Goal: Task Accomplishment & Management: Manage account settings

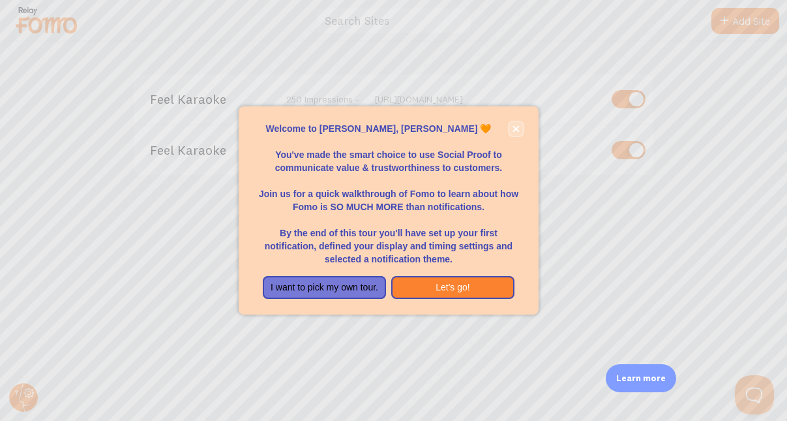
click at [519, 128] on icon "close," at bounding box center [516, 128] width 7 height 7
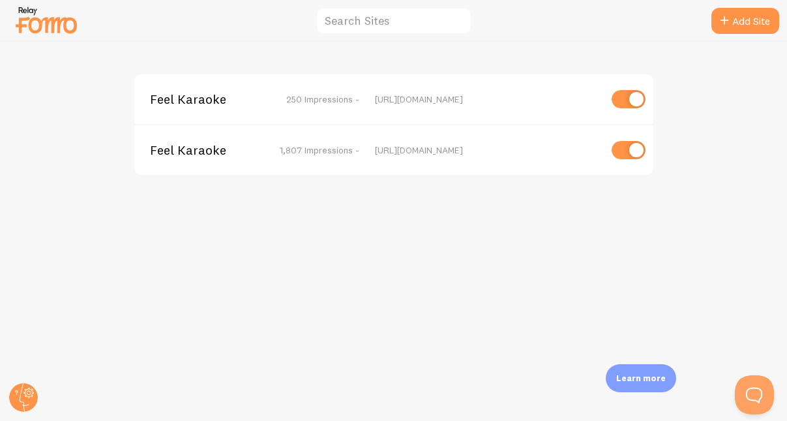
click at [188, 151] on span "Feel Karaoke" at bounding box center [202, 150] width 105 height 12
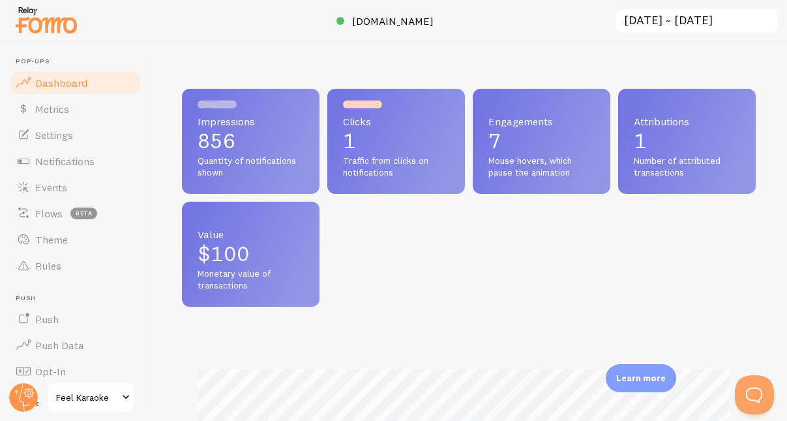
scroll to position [342, 564]
click at [59, 163] on span "Notifications" at bounding box center [64, 161] width 59 height 13
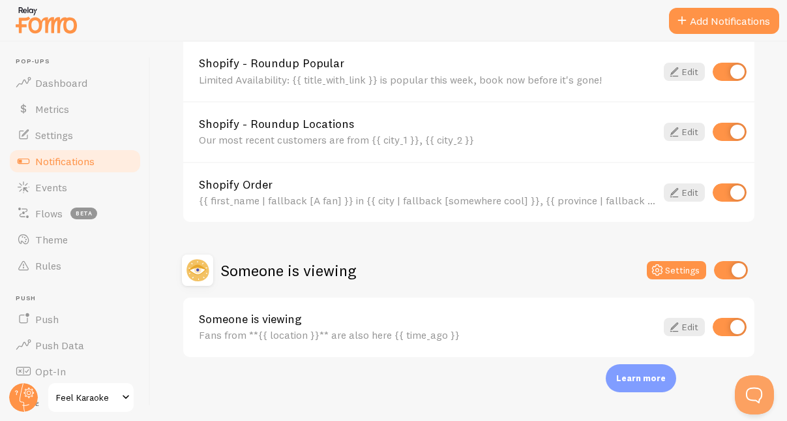
scroll to position [762, 0]
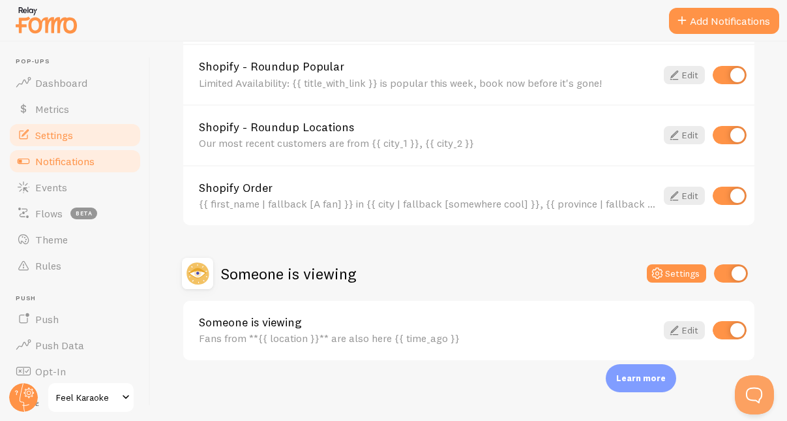
click at [44, 132] on span "Settings" at bounding box center [54, 134] width 38 height 13
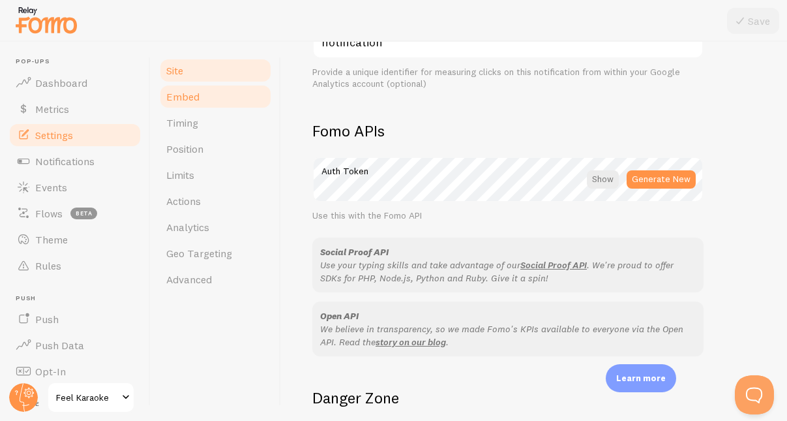
scroll to position [678, 0]
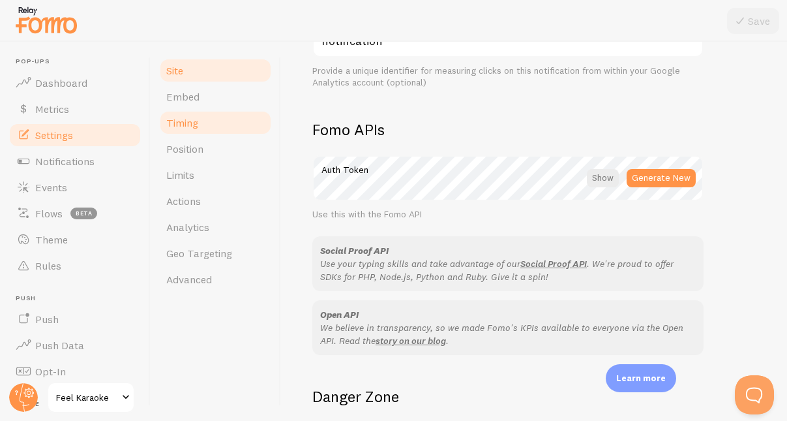
click at [179, 125] on span "Timing" at bounding box center [182, 122] width 32 height 13
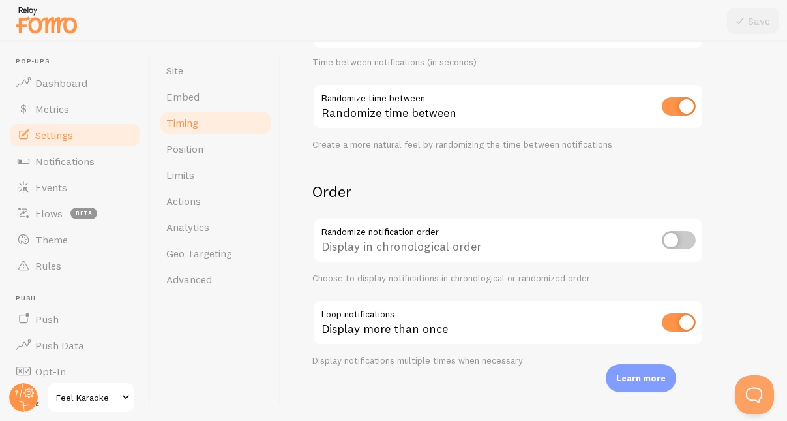
scroll to position [352, 0]
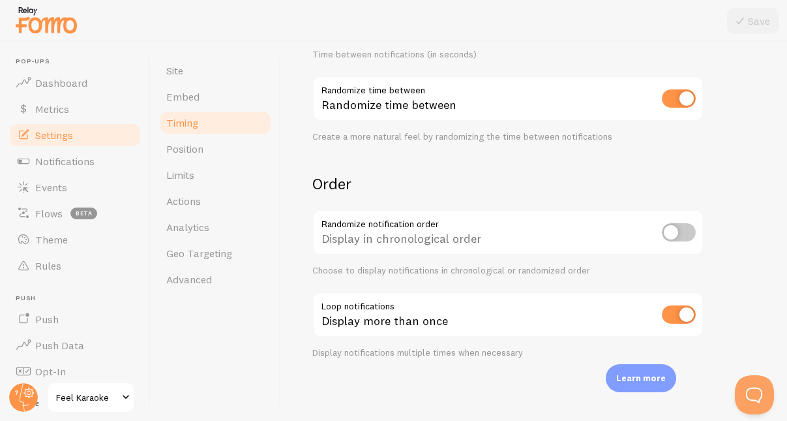
click at [675, 314] on input "checkbox" at bounding box center [679, 314] width 34 height 18
checkbox input "false"
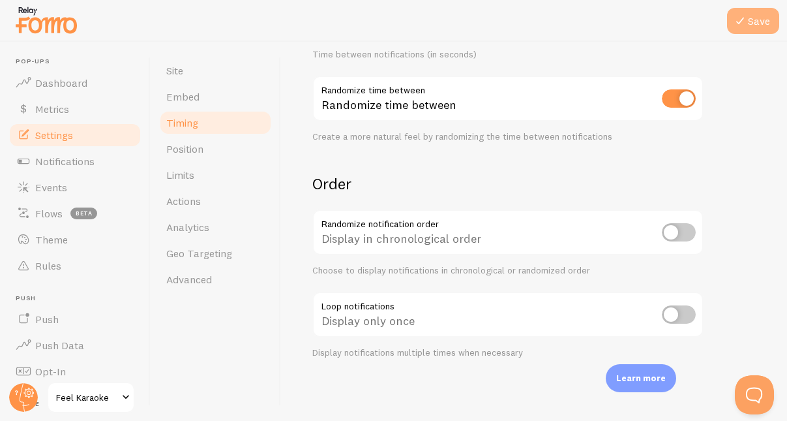
click at [758, 29] on button "Save" at bounding box center [753, 21] width 52 height 26
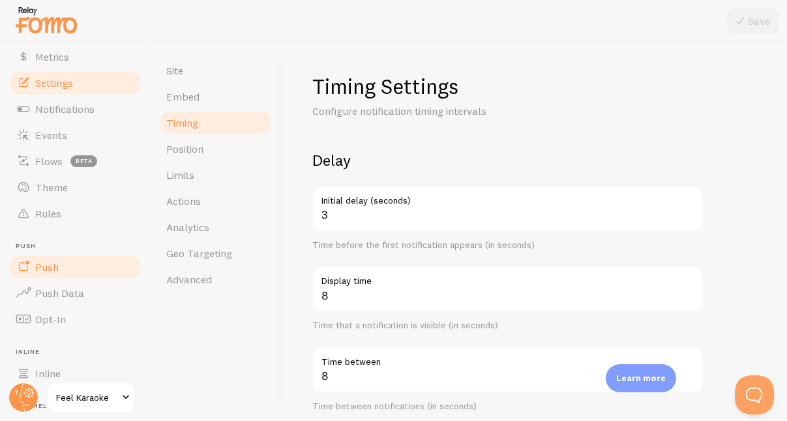
scroll to position [74, 0]
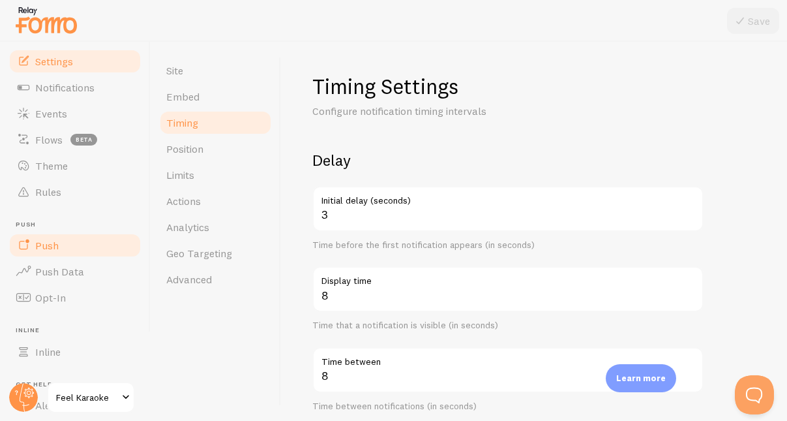
click at [48, 252] on link "Push" at bounding box center [75, 245] width 134 height 26
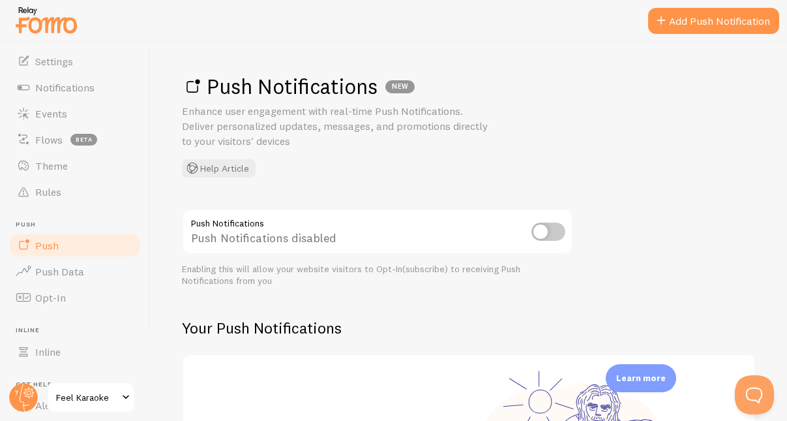
click at [77, 397] on span "Feel Karaoke" at bounding box center [87, 397] width 62 height 16
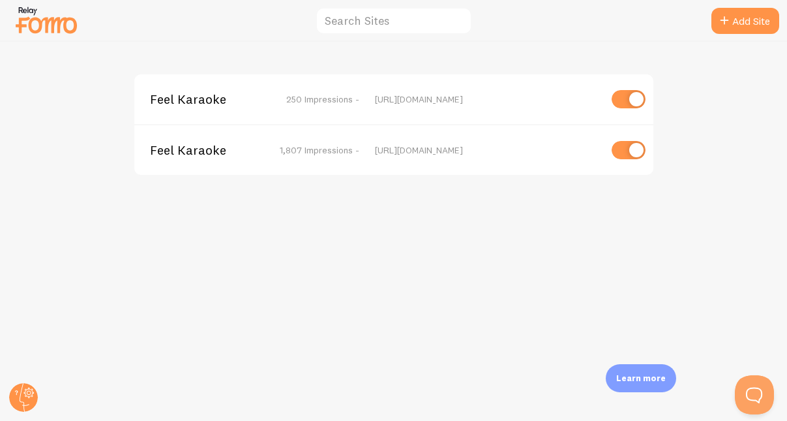
click at [194, 96] on span "Feel Karaoke" at bounding box center [202, 99] width 105 height 12
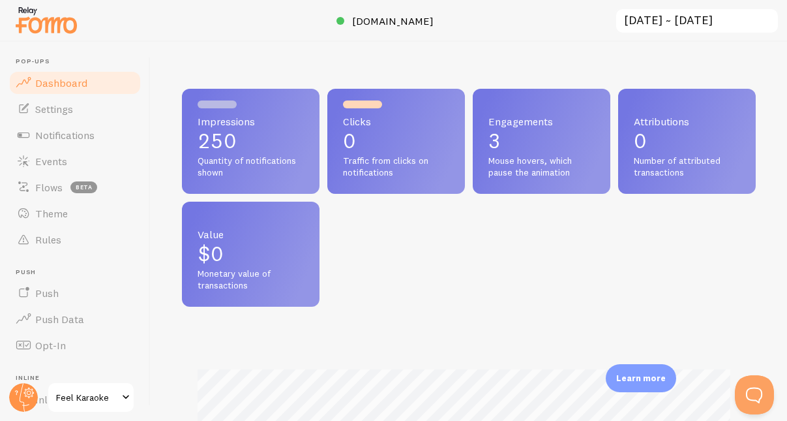
scroll to position [342, 564]
click at [48, 135] on span "Notifications" at bounding box center [64, 134] width 59 height 13
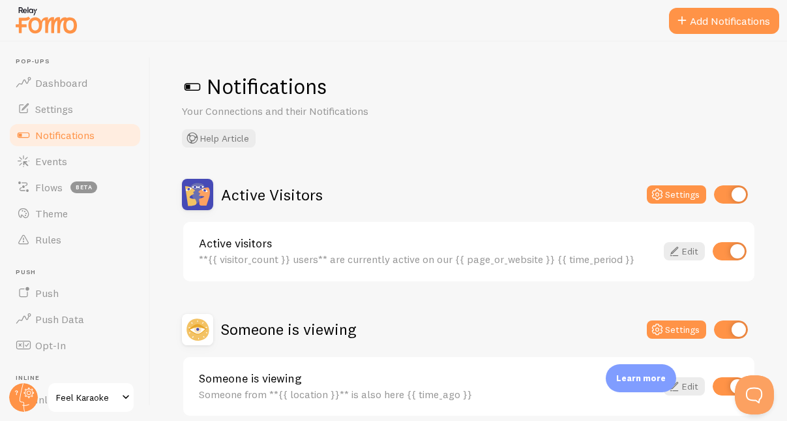
click at [722, 255] on input "checkbox" at bounding box center [730, 251] width 34 height 18
checkbox input "false"
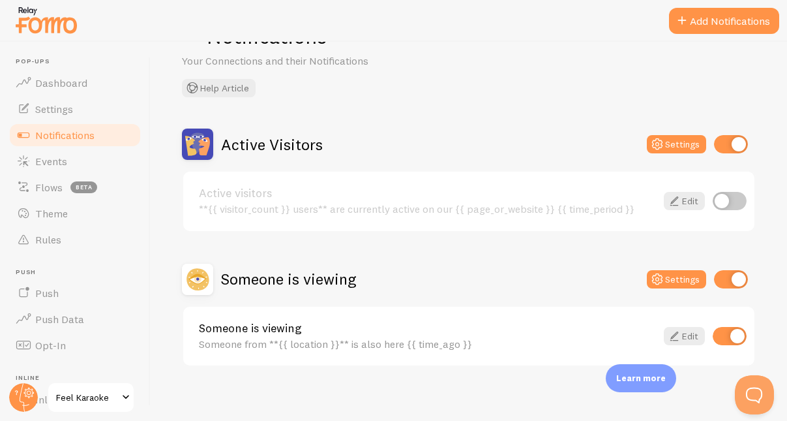
scroll to position [59, 0]
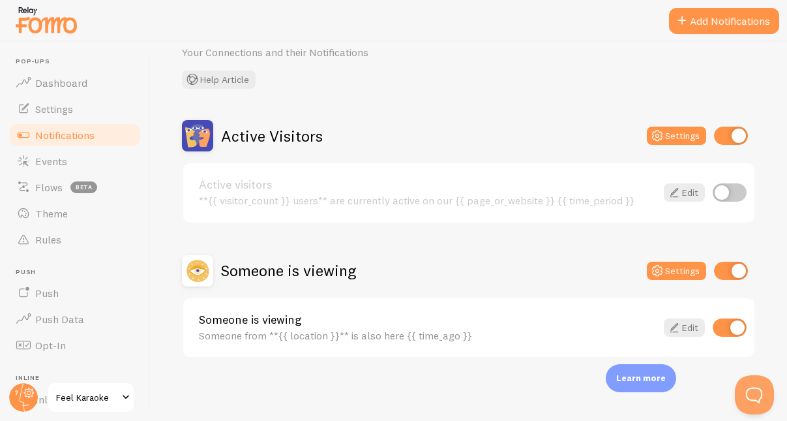
click at [714, 132] on input "checkbox" at bounding box center [731, 136] width 34 height 18
checkbox input "false"
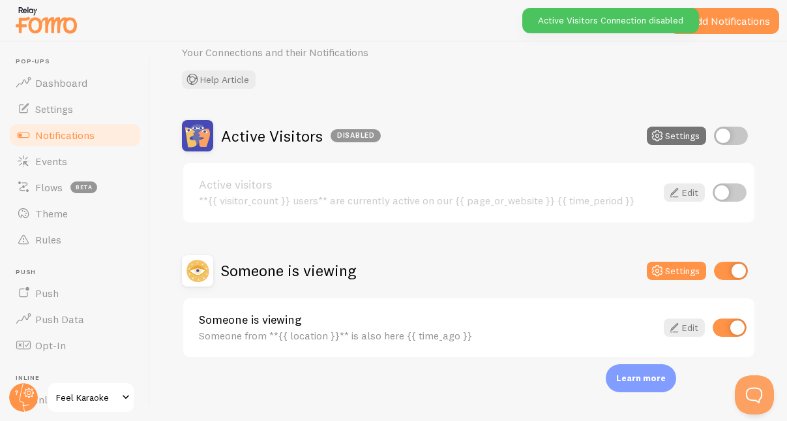
click at [478, 258] on div "Someone is viewing Settings" at bounding box center [469, 270] width 574 height 31
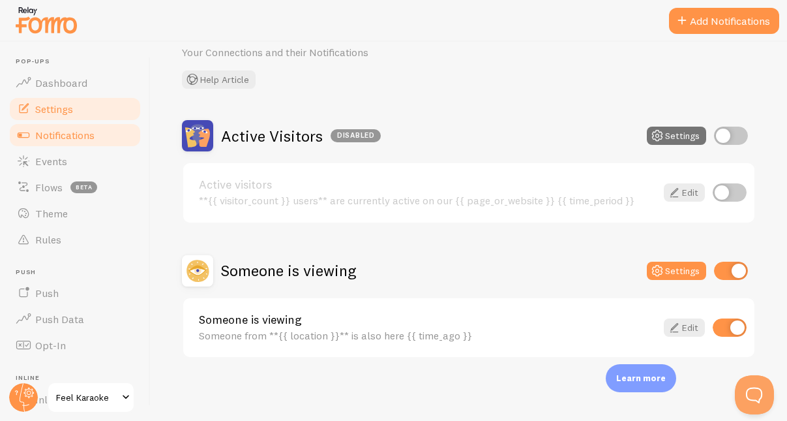
click at [53, 112] on span "Settings" at bounding box center [54, 108] width 38 height 13
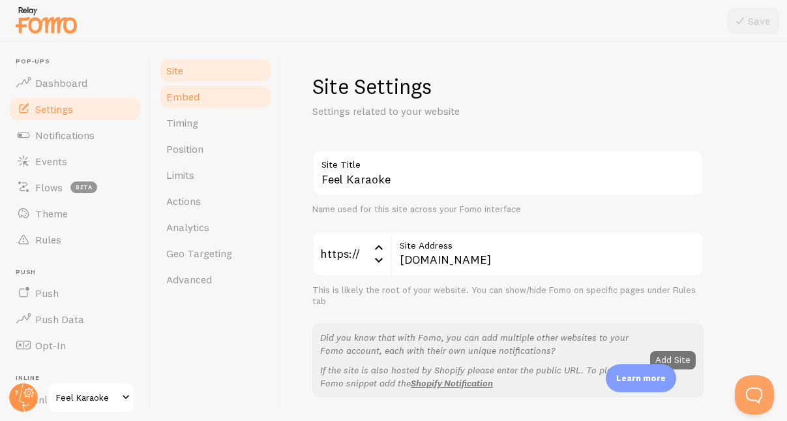
click at [179, 100] on span "Embed" at bounding box center [182, 96] width 33 height 13
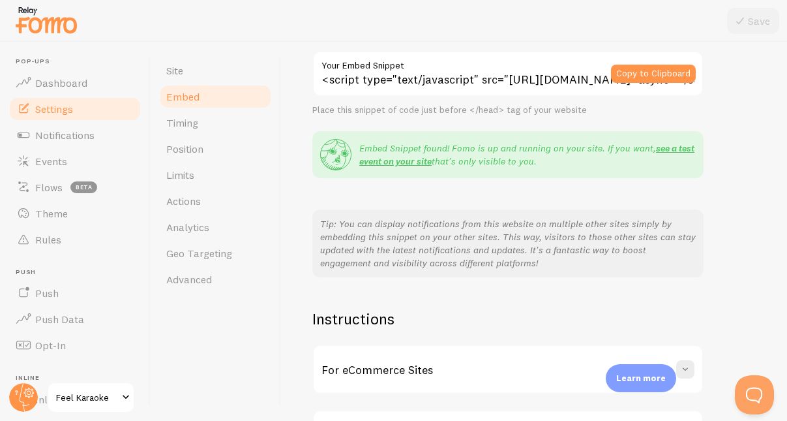
scroll to position [279, 0]
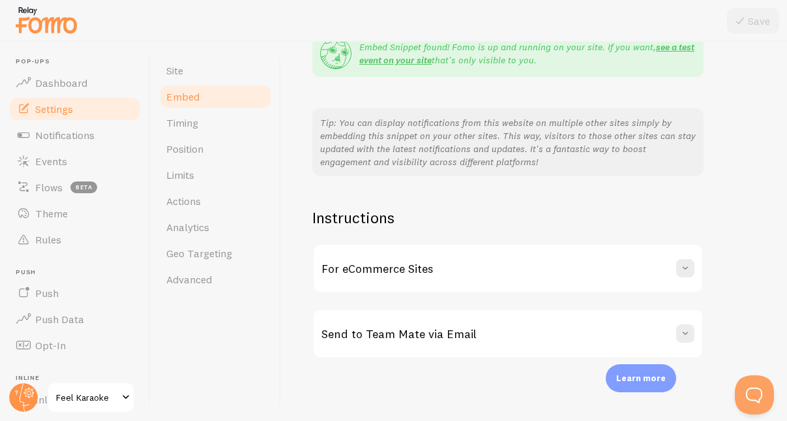
click at [185, 96] on span "Embed" at bounding box center [182, 96] width 33 height 13
click at [181, 117] on span "Timing" at bounding box center [182, 122] width 32 height 13
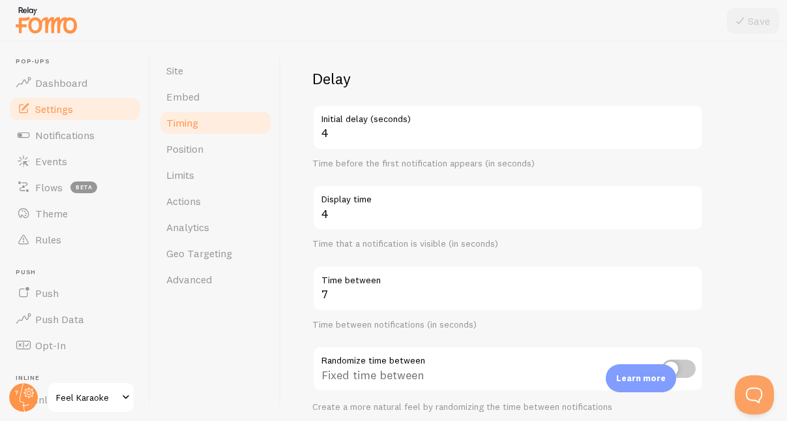
scroll to position [83, 0]
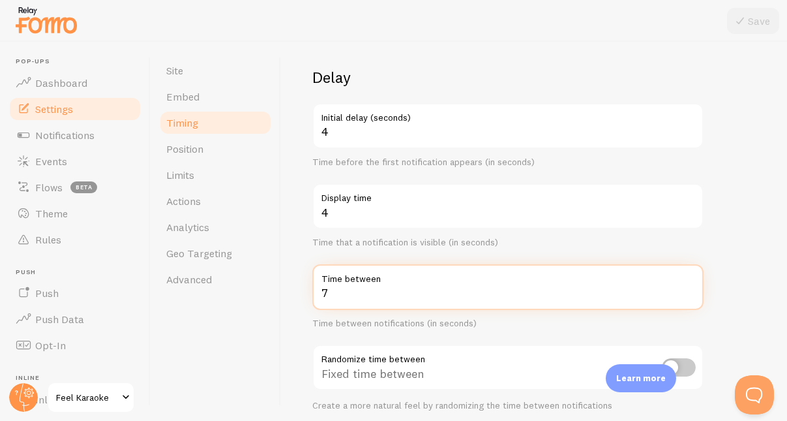
drag, startPoint x: 350, startPoint y: 295, endPoint x: 283, endPoint y: 305, distance: 67.2
click at [283, 305] on div "Timing Settings Configure notification timing intervals Delay 4 Initial delay (…" at bounding box center [534, 231] width 506 height 379
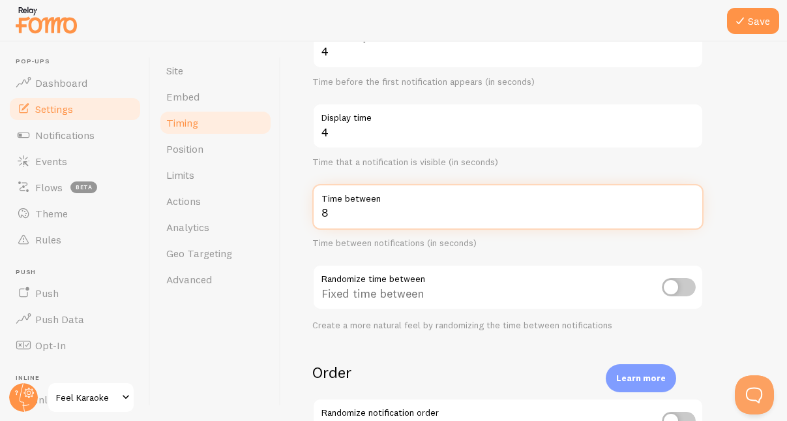
scroll to position [180, 0]
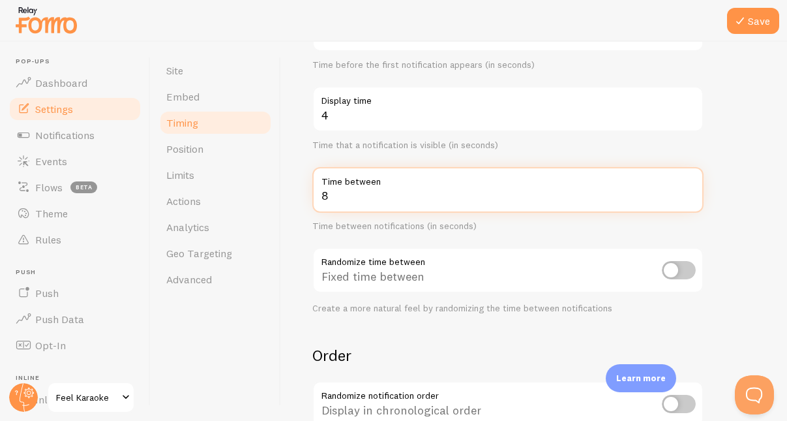
type input "8"
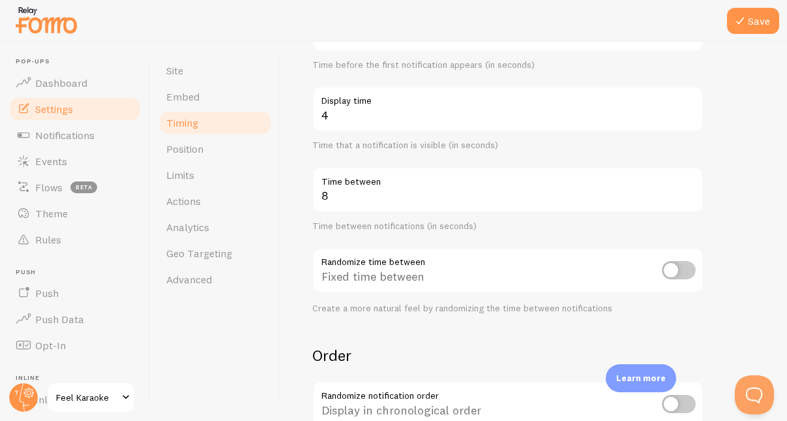
click at [688, 271] on input "checkbox" at bounding box center [679, 270] width 34 height 18
checkbox input "true"
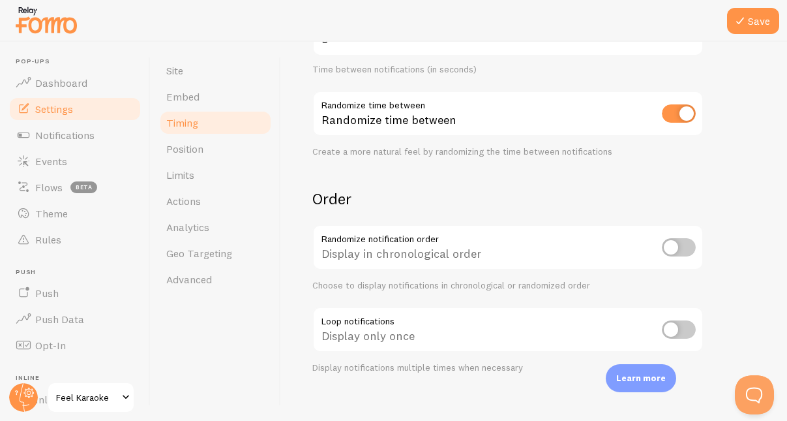
scroll to position [352, 0]
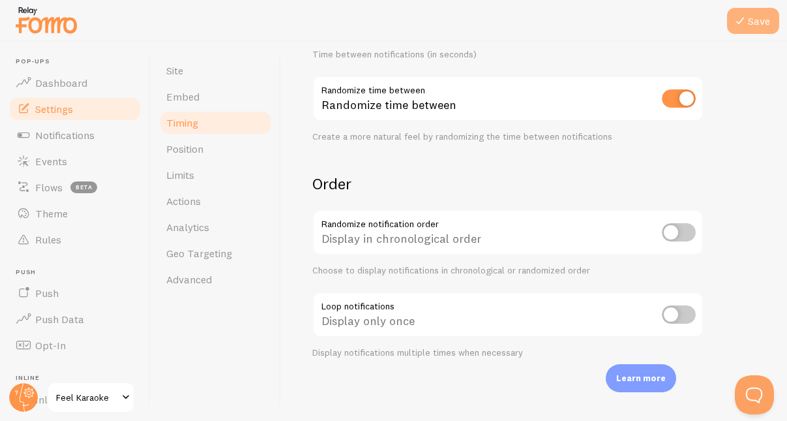
click at [756, 14] on button "Save" at bounding box center [753, 21] width 52 height 26
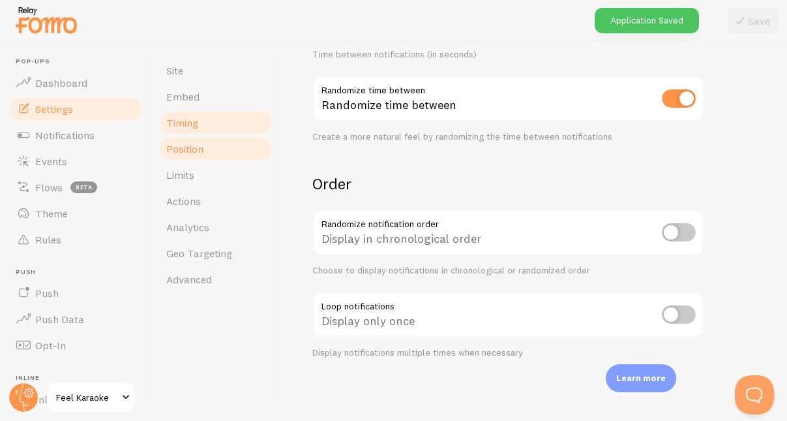
click at [187, 151] on span "Position" at bounding box center [184, 148] width 37 height 13
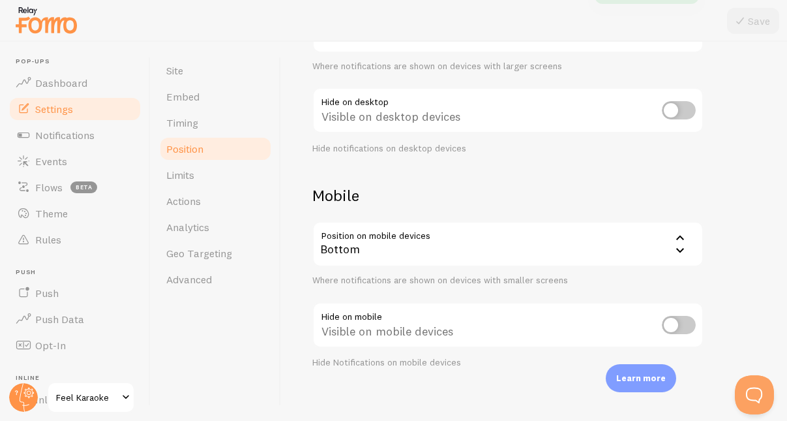
scroll to position [189, 0]
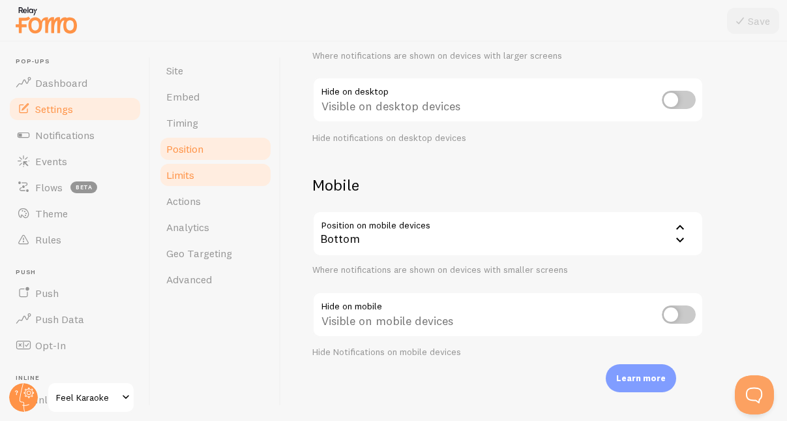
click at [177, 179] on span "Limits" at bounding box center [180, 174] width 28 height 13
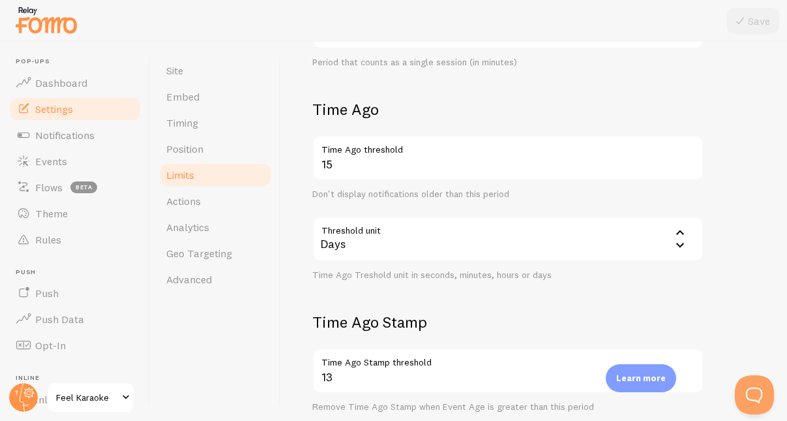
scroll to position [416, 0]
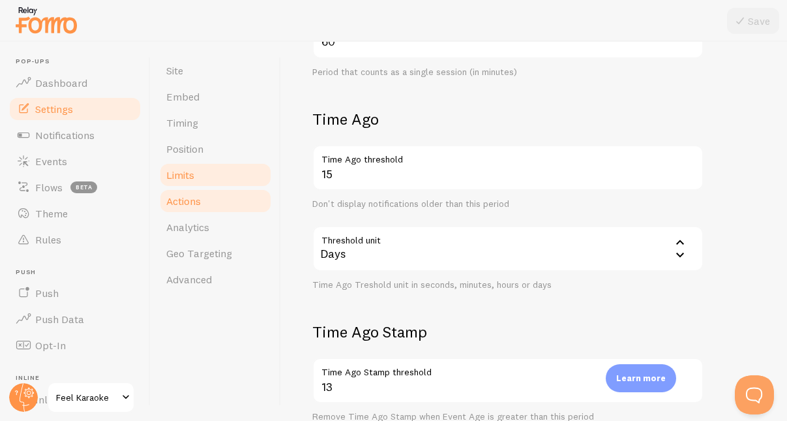
click at [181, 198] on span "Actions" at bounding box center [183, 200] width 35 height 13
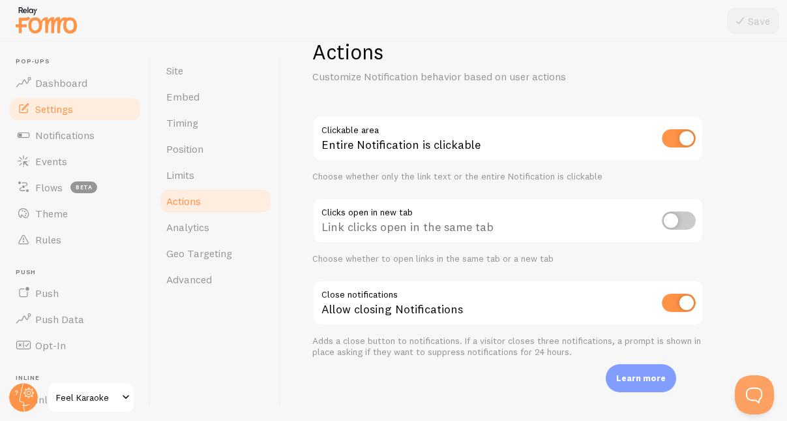
scroll to position [34, 0]
click at [175, 230] on span "Analytics" at bounding box center [187, 226] width 43 height 13
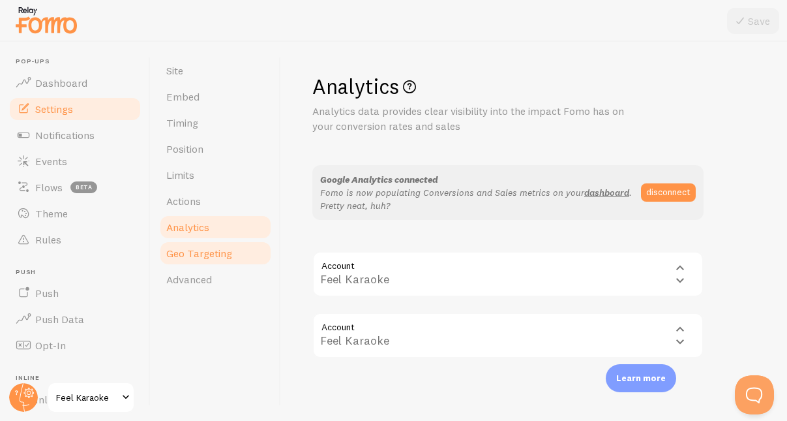
click at [185, 251] on span "Geo Targeting" at bounding box center [199, 253] width 66 height 13
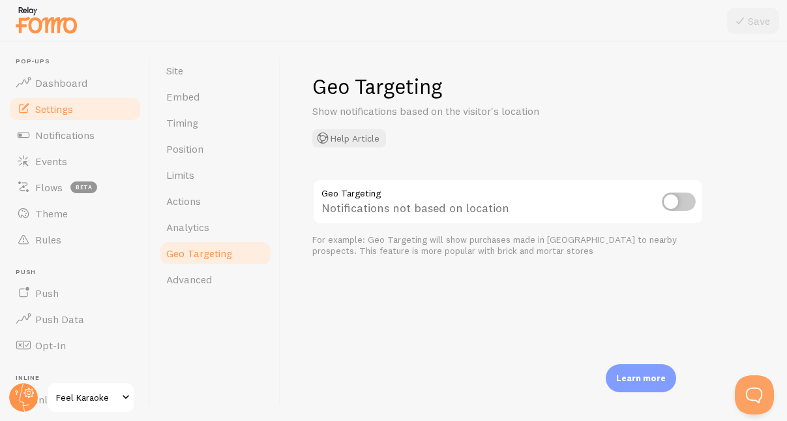
click at [392, 285] on div "Geo Targeting Show notifications based on the visitor's location Help Article G…" at bounding box center [534, 231] width 506 height 379
click at [50, 83] on span "Dashboard" at bounding box center [61, 82] width 52 height 13
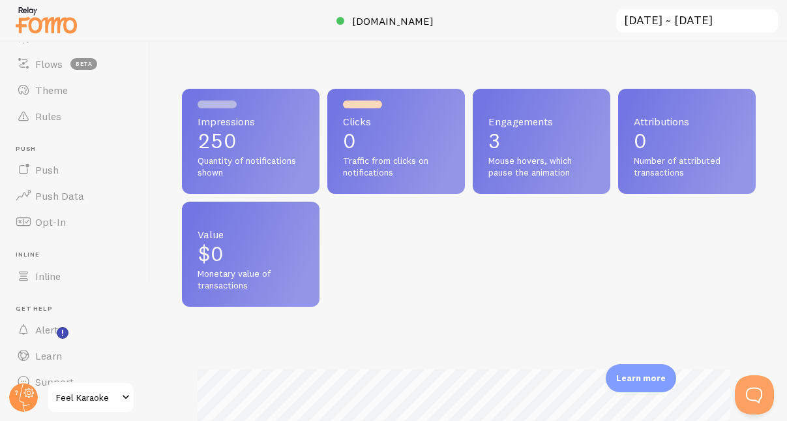
scroll to position [144, 0]
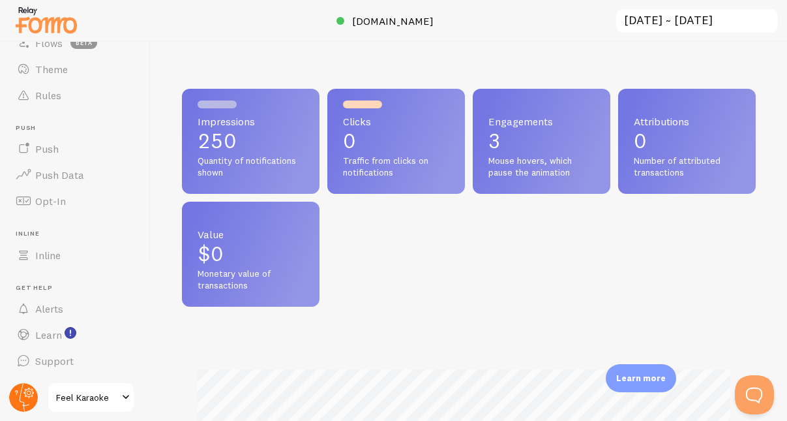
click at [18, 396] on circle at bounding box center [23, 397] width 29 height 29
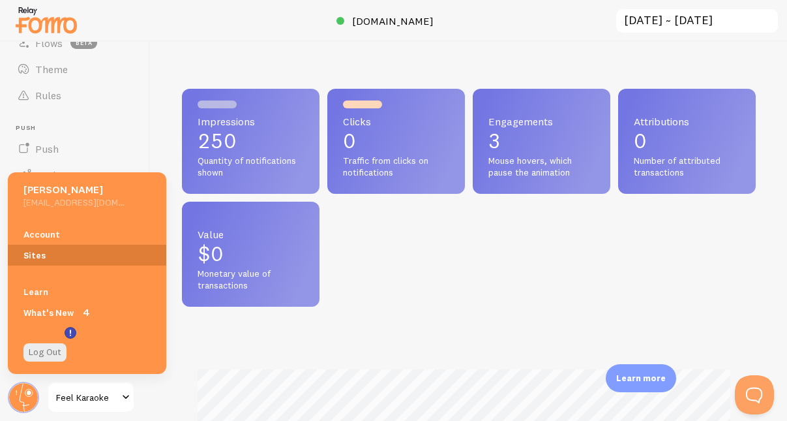
click at [89, 254] on link "Sites" at bounding box center [87, 255] width 159 height 21
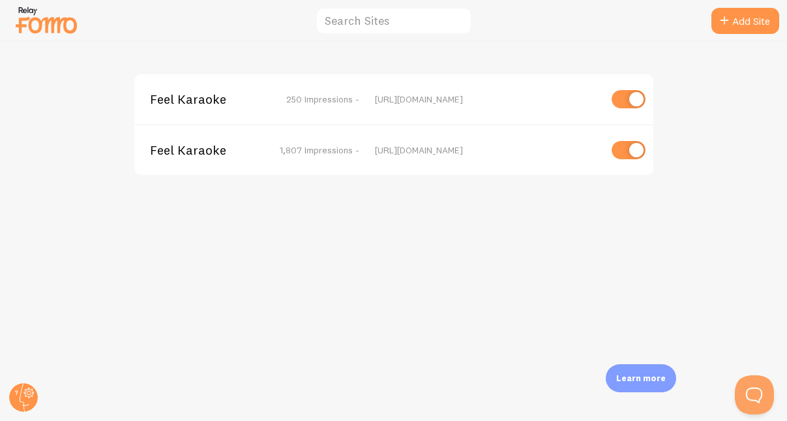
click at [306, 151] on span "1,807 Impressions -" at bounding box center [320, 150] width 80 height 12
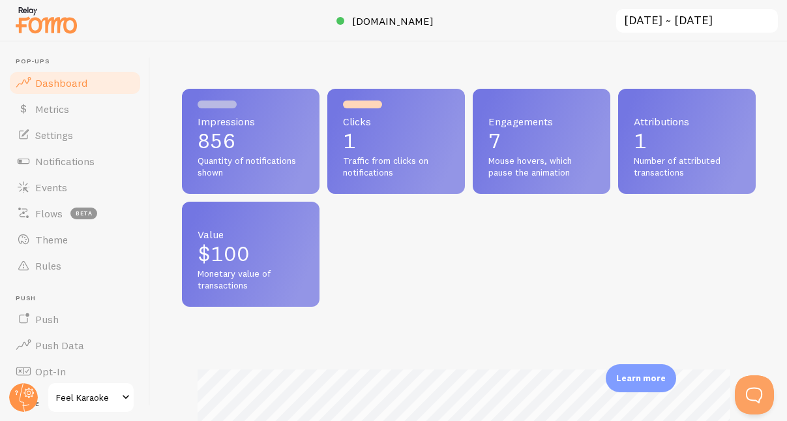
click at [80, 394] on span "Feel Karaoke" at bounding box center [87, 397] width 62 height 16
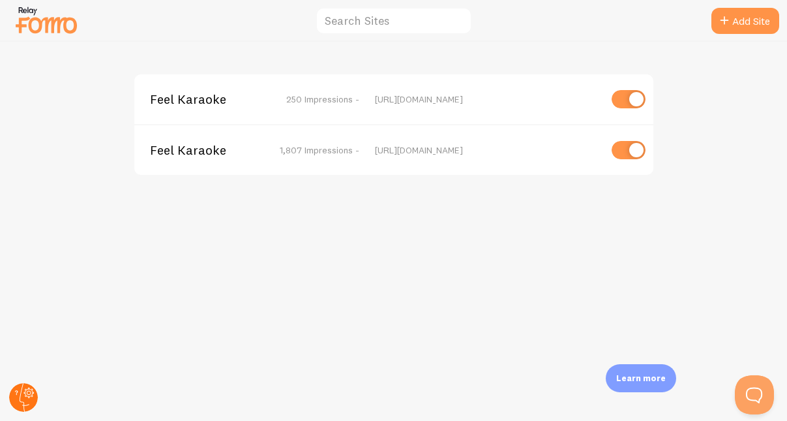
click at [27, 395] on circle at bounding box center [23, 397] width 29 height 29
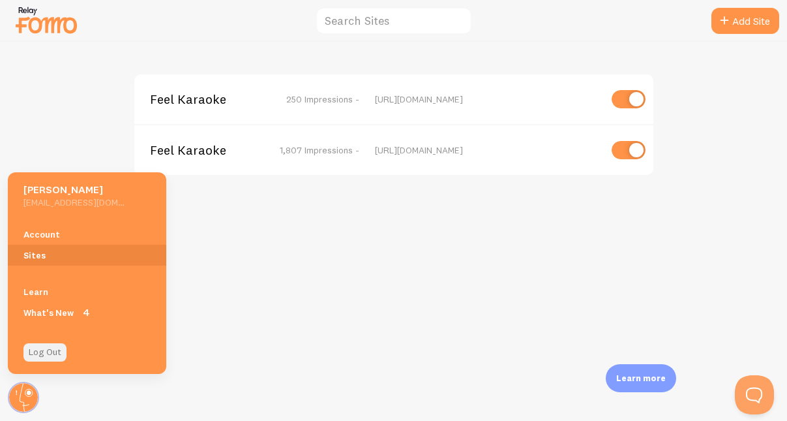
click at [38, 352] on link "Log Out" at bounding box center [44, 352] width 43 height 18
